Goal: Task Accomplishment & Management: Manage account settings

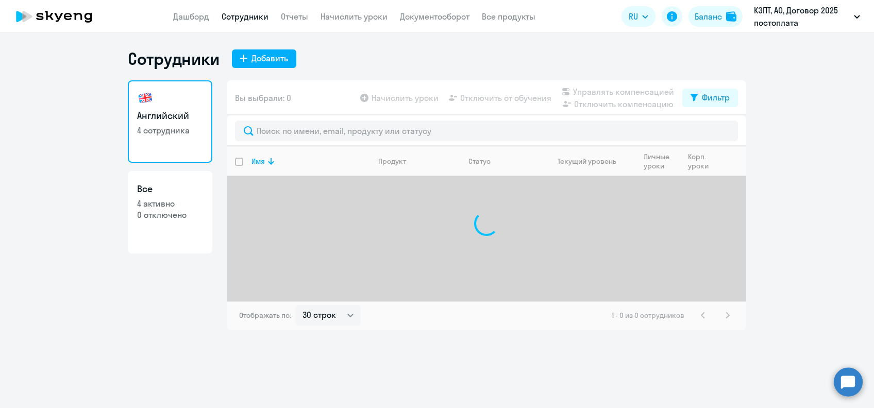
select select "30"
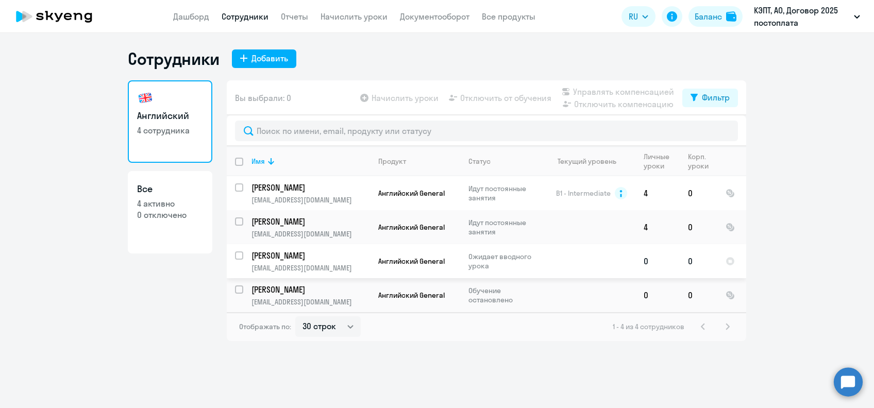
click at [236, 254] on input "select row 42762252" at bounding box center [245, 262] width 21 height 21
checkbox input "true"
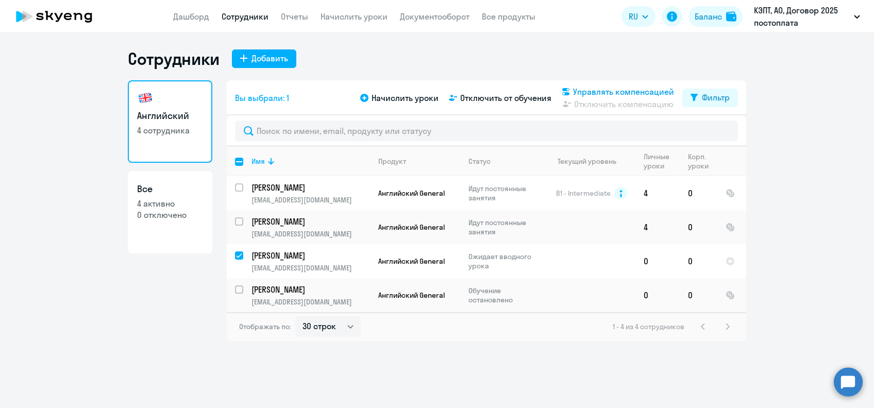
click at [598, 90] on span "Управлять компенсацией" at bounding box center [623, 92] width 101 height 12
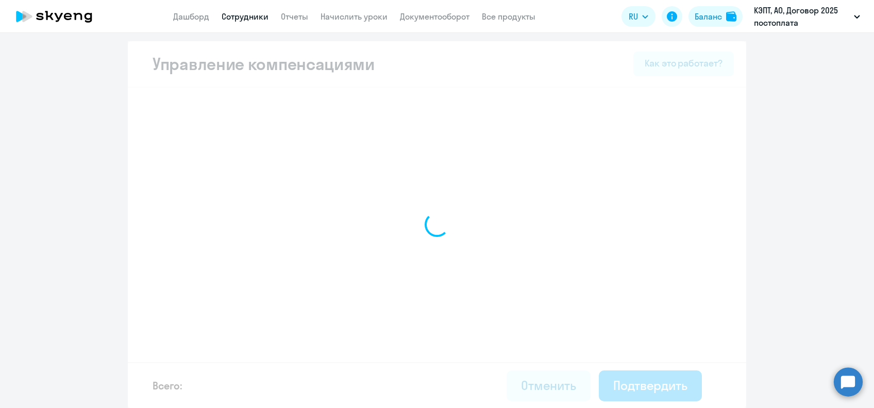
select select "WHOLE_PERIOD"
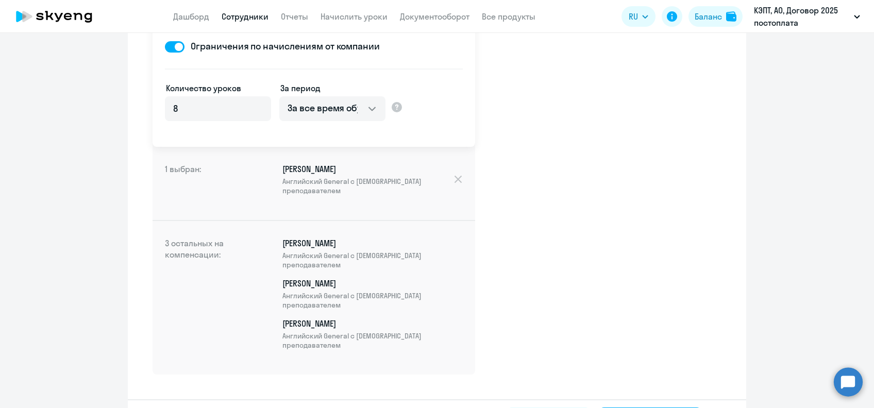
scroll to position [221, 0]
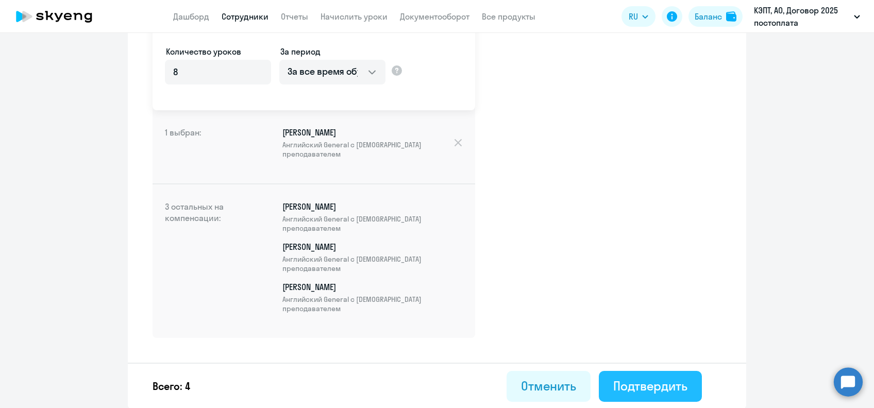
click at [668, 384] on div "Подтвердить" at bounding box center [650, 386] width 74 height 16
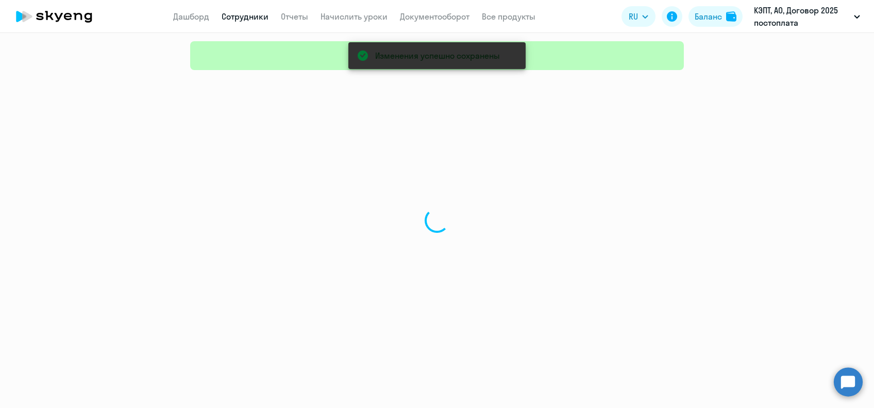
select select "30"
